Goal: Find specific page/section: Find specific page/section

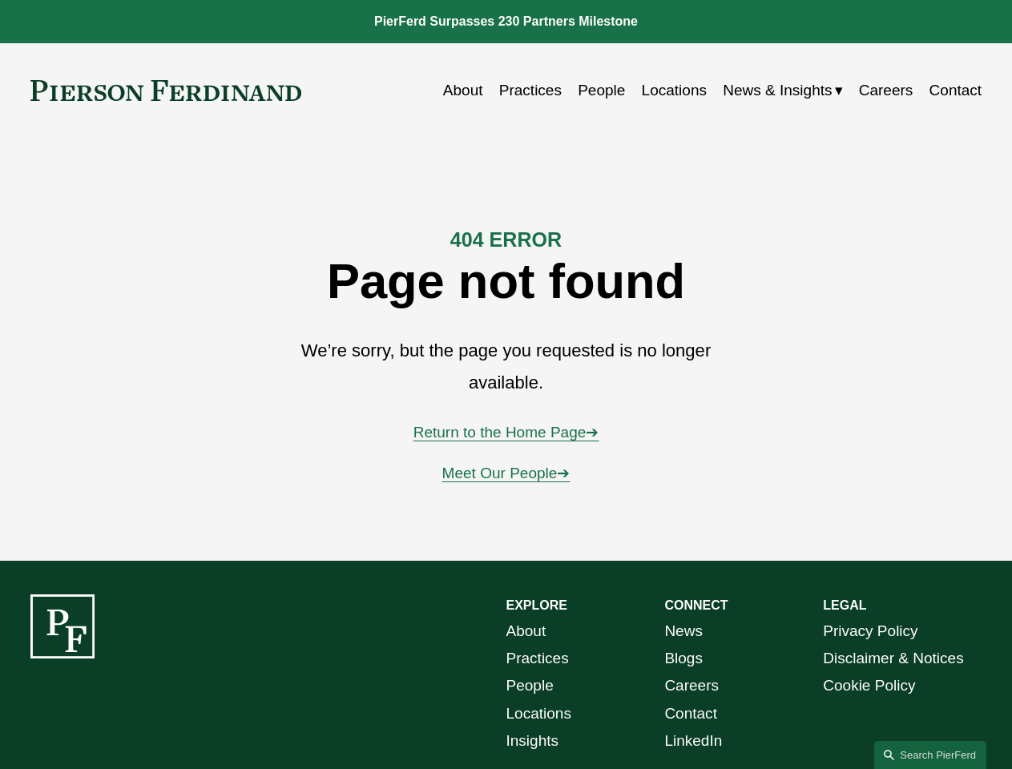
click at [930, 754] on link "Search this site" at bounding box center [930, 755] width 112 height 28
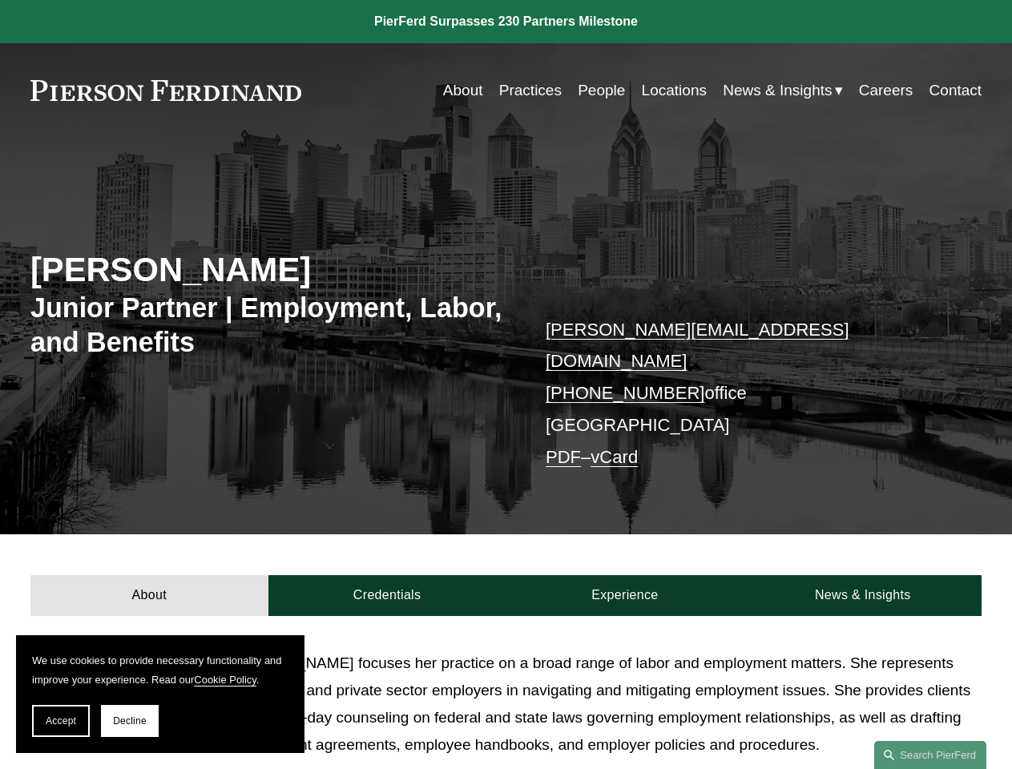
click at [61, 721] on span "Accept" at bounding box center [61, 720] width 30 height 11
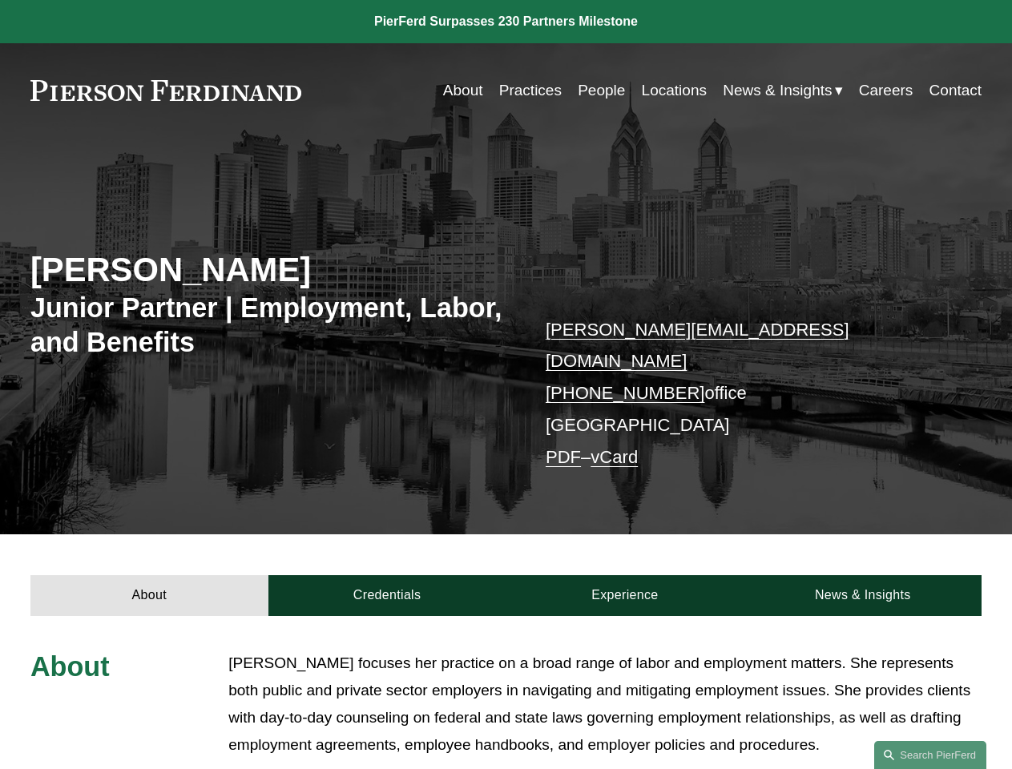
click at [605, 768] on span "Read More" at bounding box center [610, 780] width 742 height 18
click at [930, 754] on link "Search this site" at bounding box center [930, 755] width 112 height 28
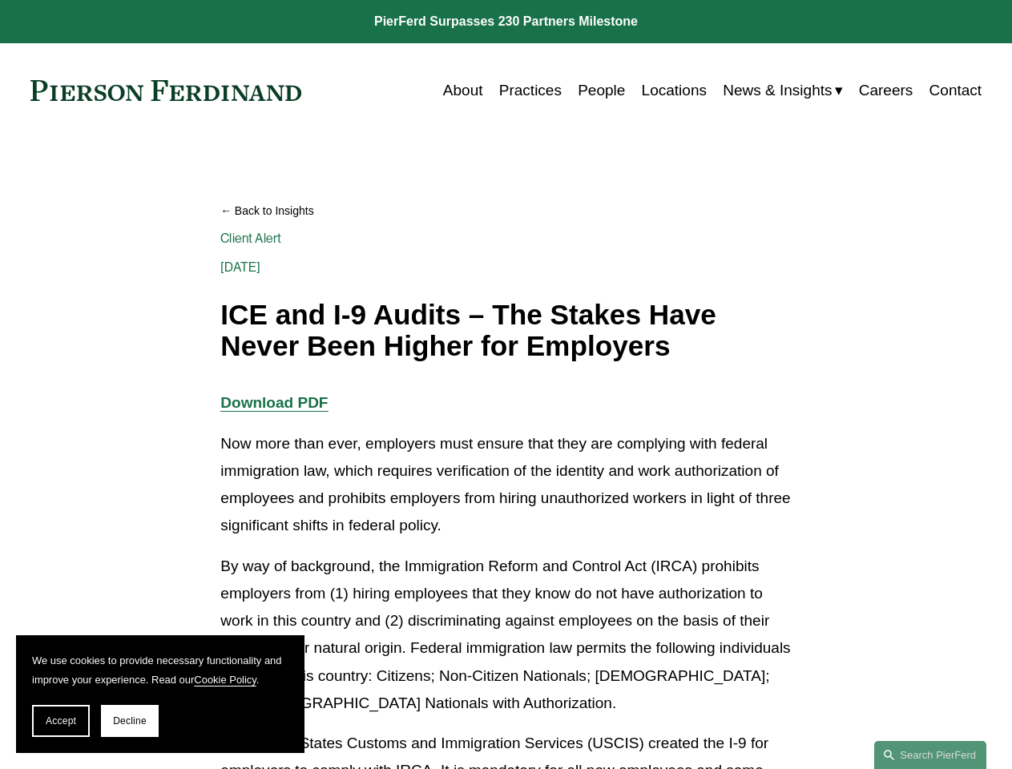
click at [61, 721] on span "Accept" at bounding box center [61, 720] width 30 height 11
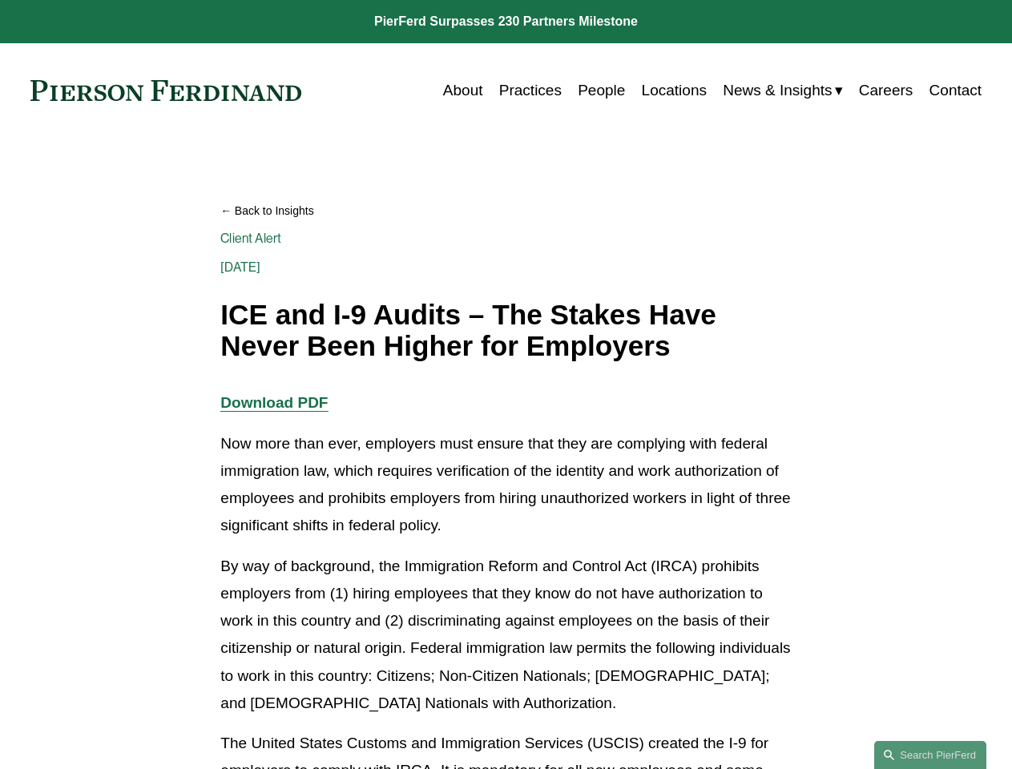
click at [930, 754] on link "Search this site" at bounding box center [930, 755] width 112 height 28
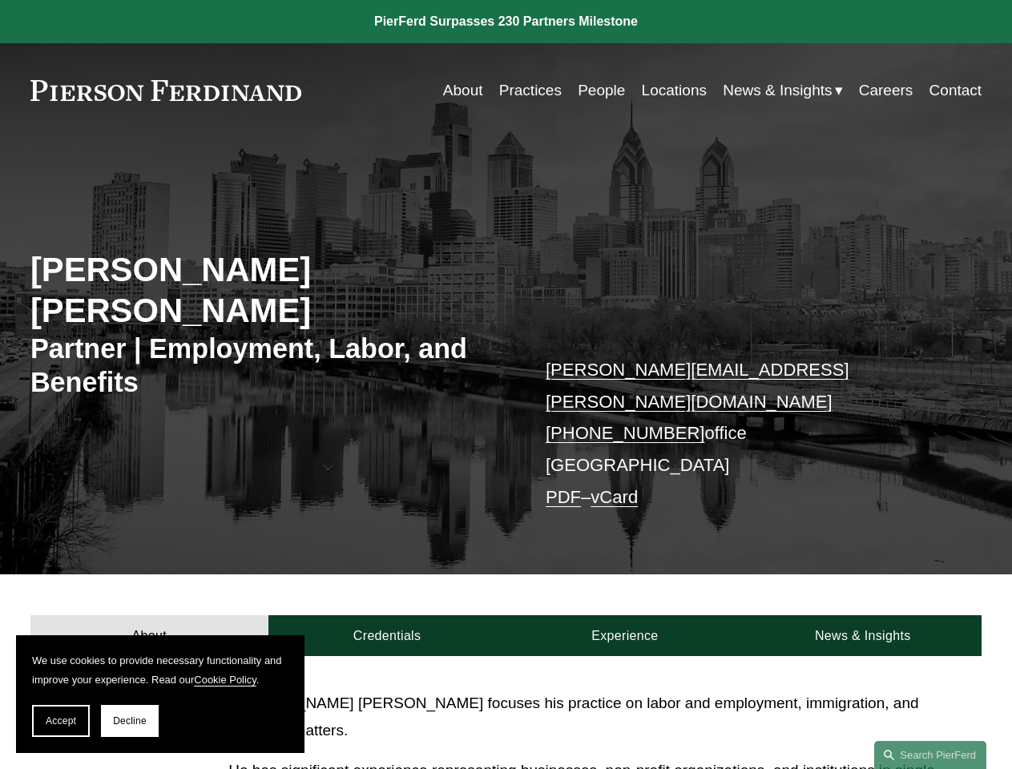
click at [61, 721] on span "Accept" at bounding box center [61, 720] width 30 height 11
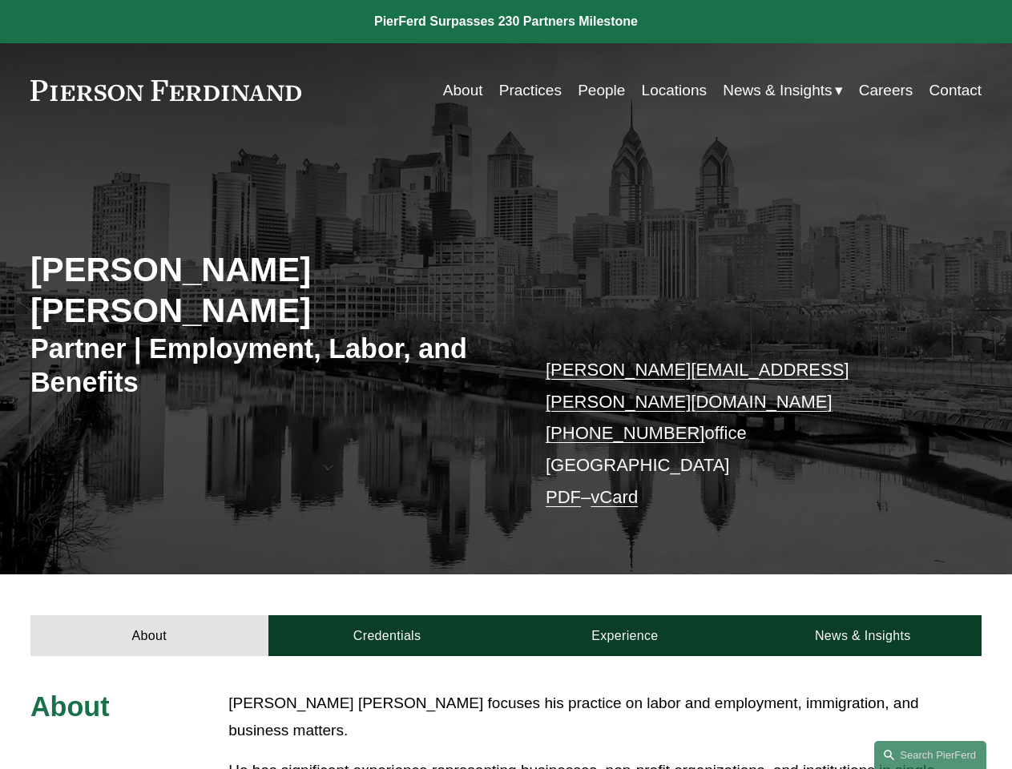
click at [930, 754] on link "Search this site" at bounding box center [930, 755] width 112 height 28
